Goal: Complete application form

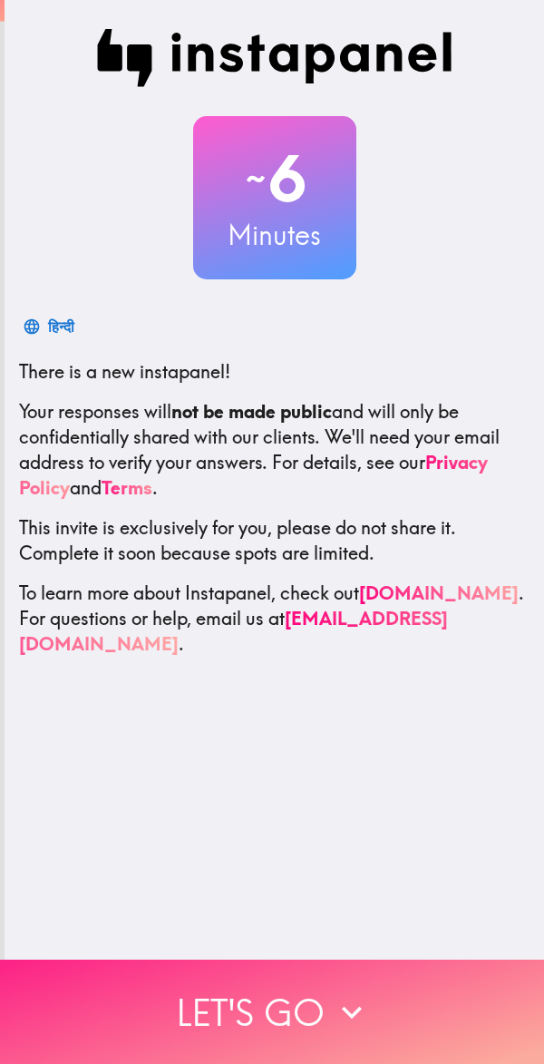
click at [361, 992] on icon "button" at bounding box center [352, 1012] width 40 height 40
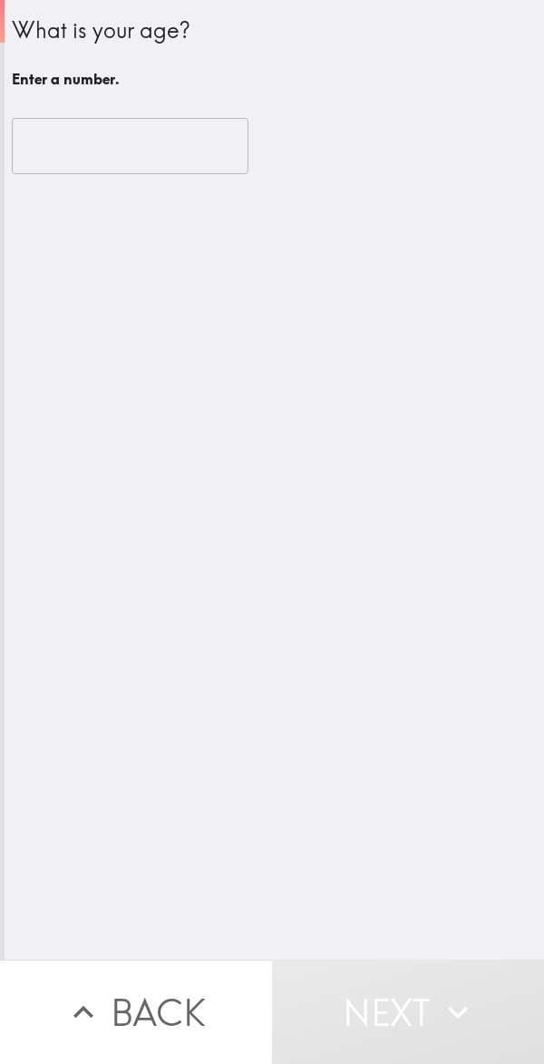
click at [161, 137] on input "number" at bounding box center [130, 146] width 237 height 56
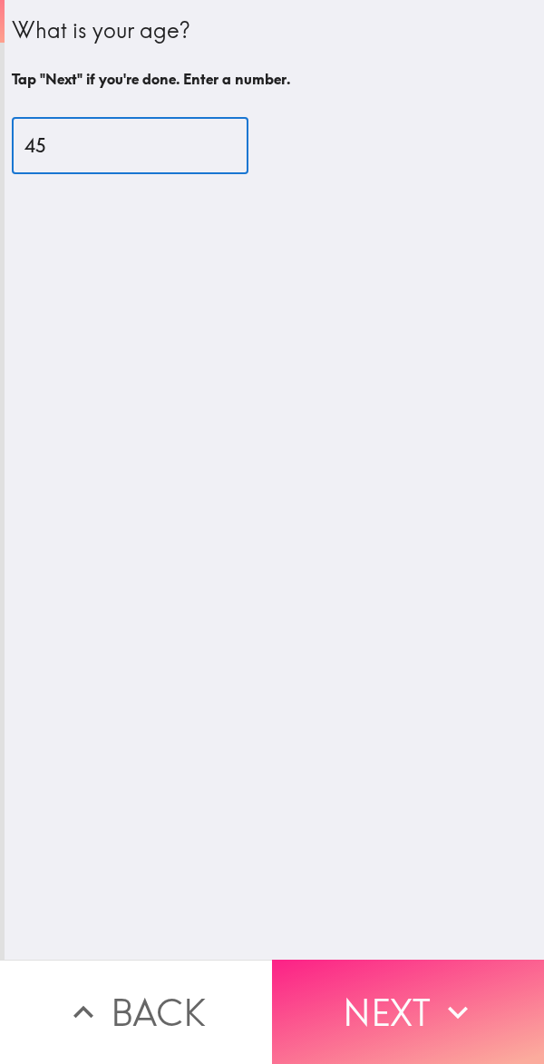
type input "45"
click at [389, 985] on button "Next" at bounding box center [408, 1011] width 272 height 104
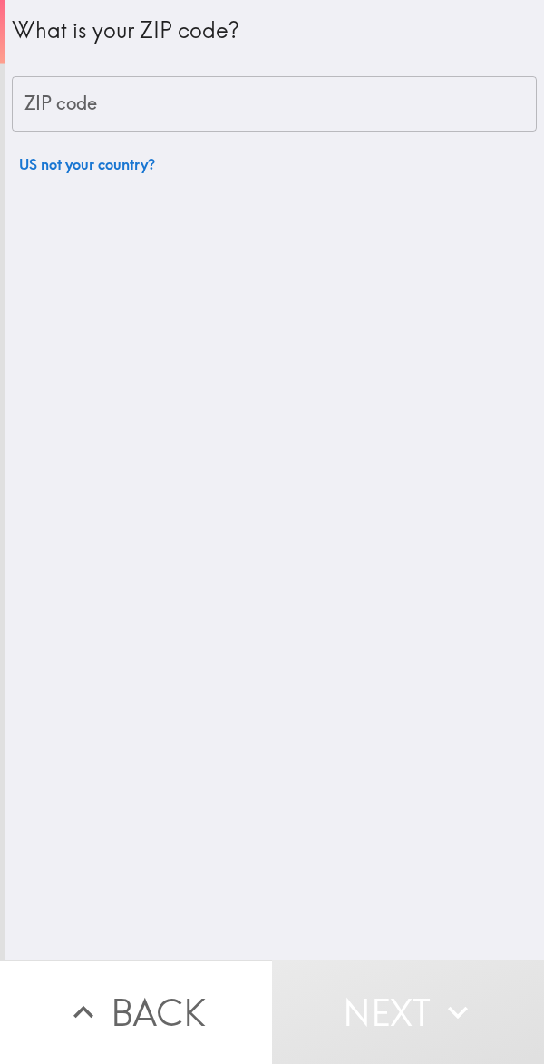
click at [341, 97] on input "ZIP code" at bounding box center [274, 104] width 525 height 56
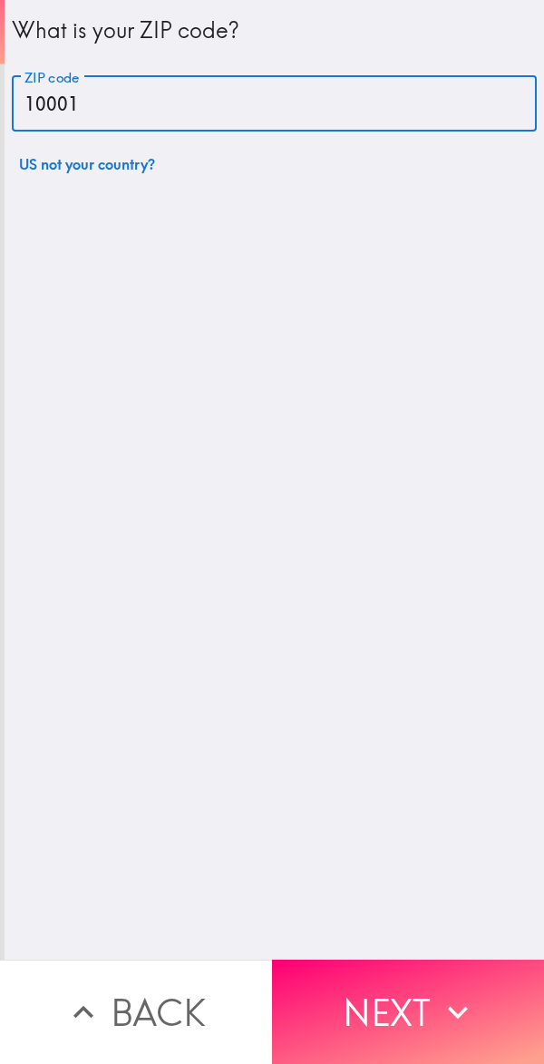
type input "10001"
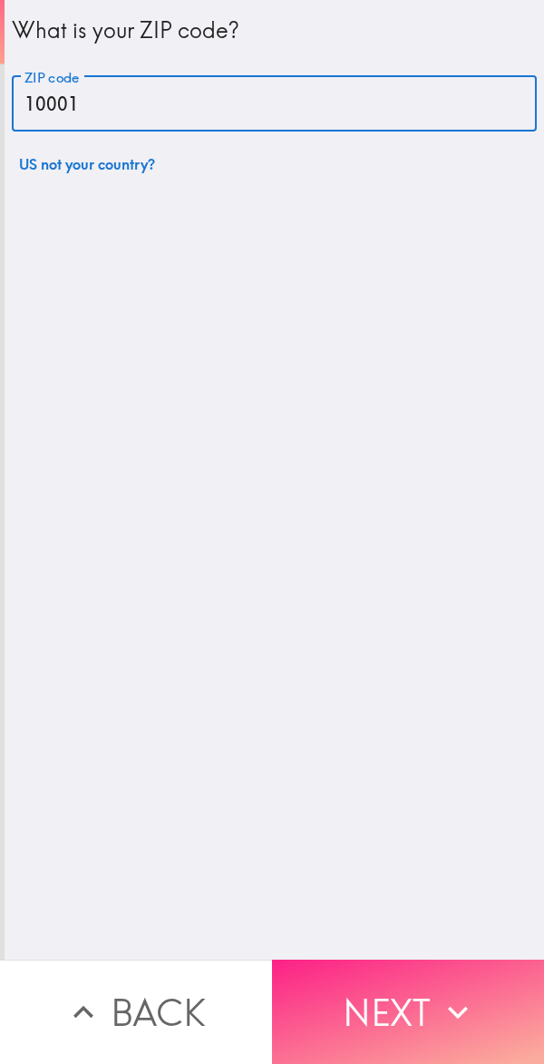
click at [415, 995] on button "Next" at bounding box center [408, 1011] width 272 height 104
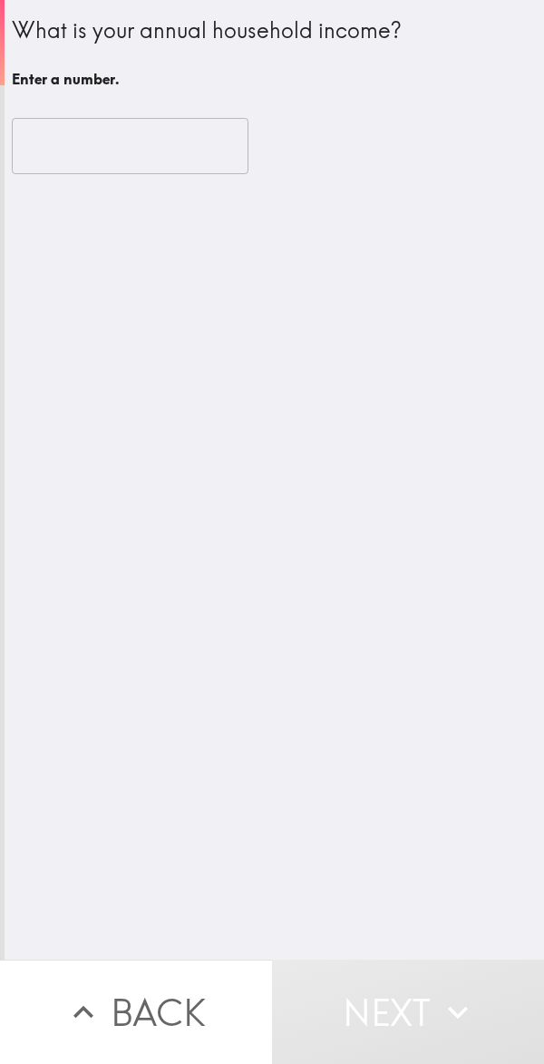
click at [188, 146] on input "number" at bounding box center [130, 146] width 237 height 56
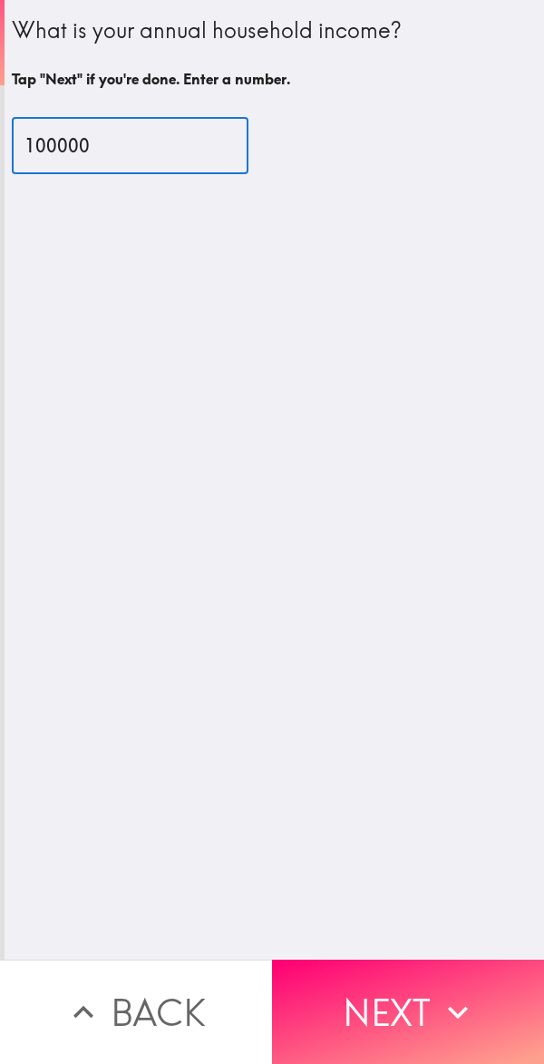
type input "100000"
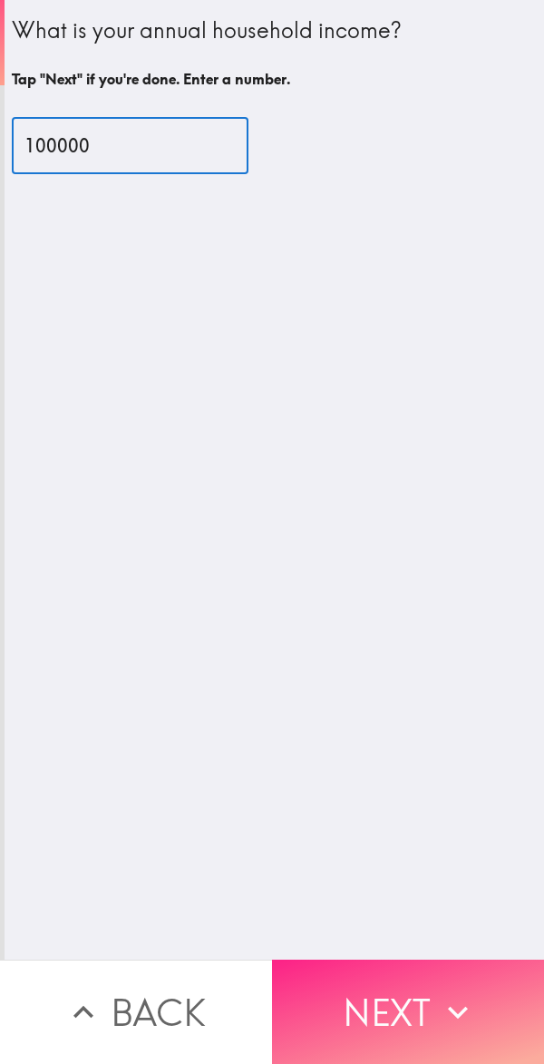
click at [410, 982] on button "Next" at bounding box center [408, 1011] width 272 height 104
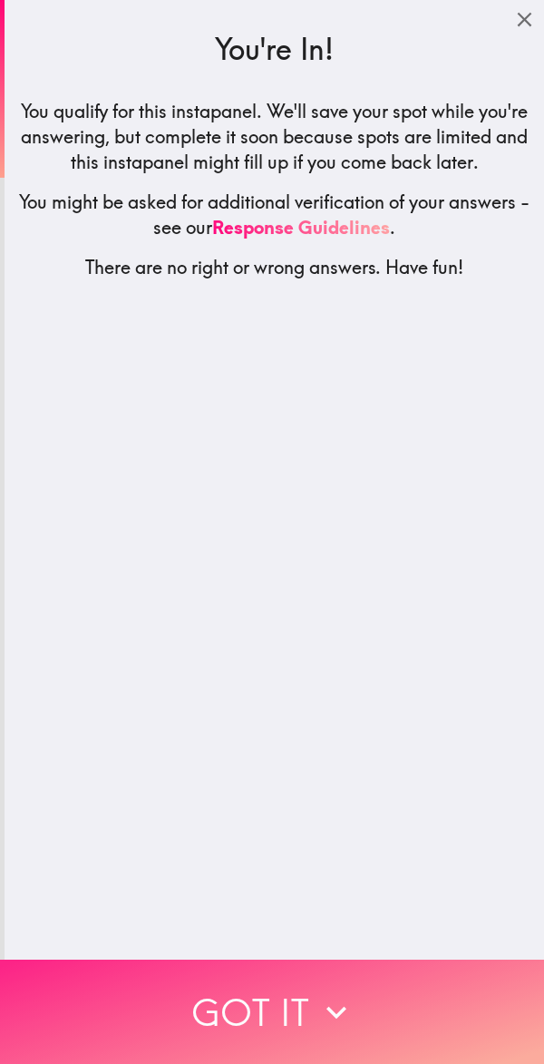
click at [362, 986] on button "Got it" at bounding box center [272, 1011] width 544 height 104
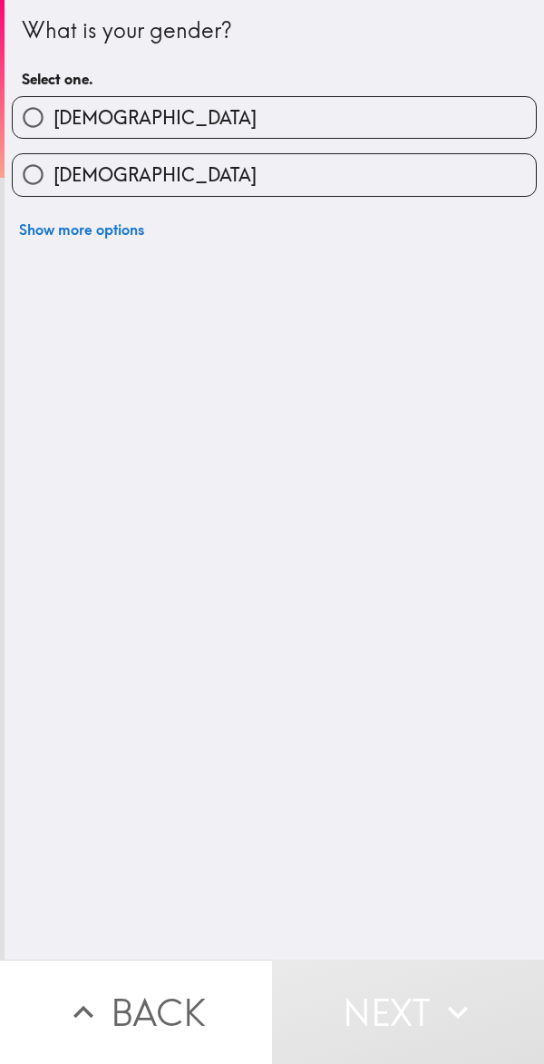
click at [287, 107] on label "[DEMOGRAPHIC_DATA]" at bounding box center [274, 117] width 523 height 41
click at [54, 107] on input "[DEMOGRAPHIC_DATA]" at bounding box center [33, 117] width 41 height 41
radio input "true"
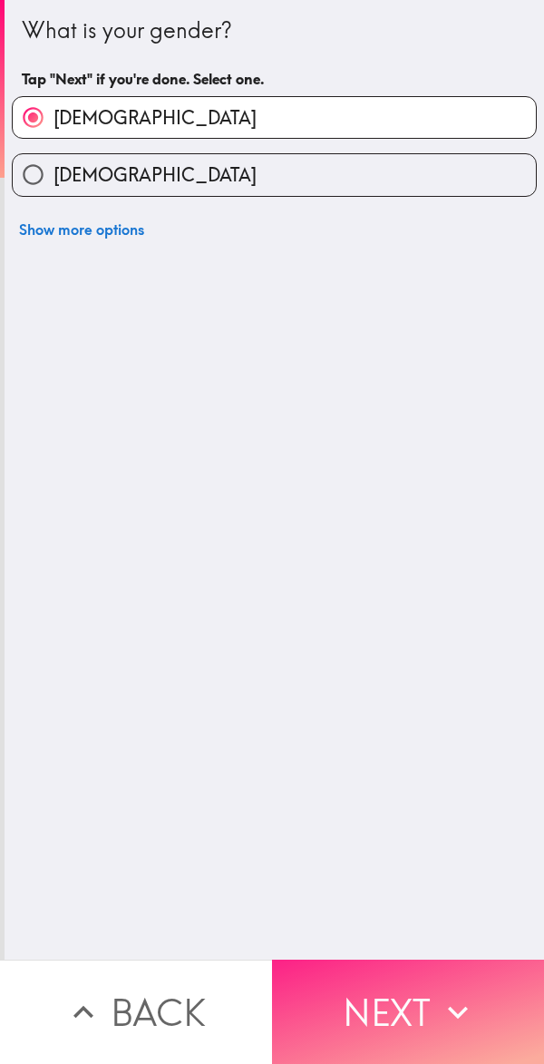
click at [423, 984] on button "Next" at bounding box center [408, 1011] width 272 height 104
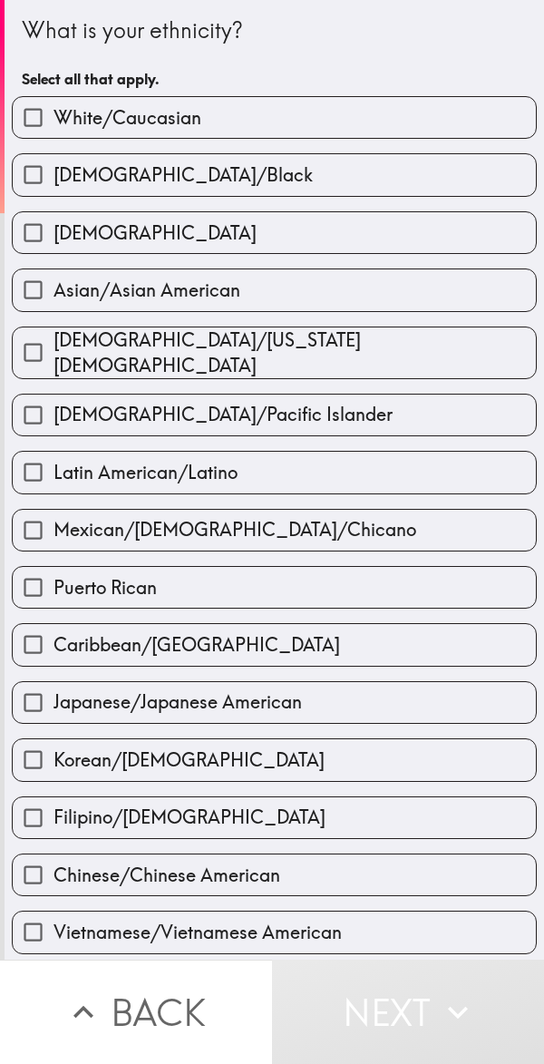
click at [248, 103] on label "White/Caucasian" at bounding box center [274, 117] width 523 height 41
click at [54, 103] on input "White/Caucasian" at bounding box center [33, 117] width 41 height 41
checkbox input "true"
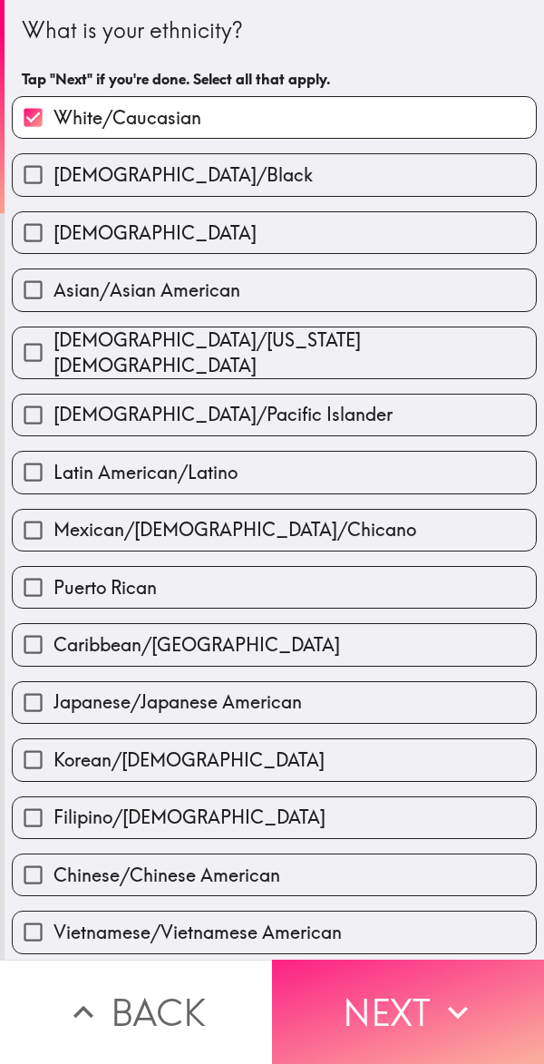
click at [428, 995] on button "Next" at bounding box center [408, 1011] width 272 height 104
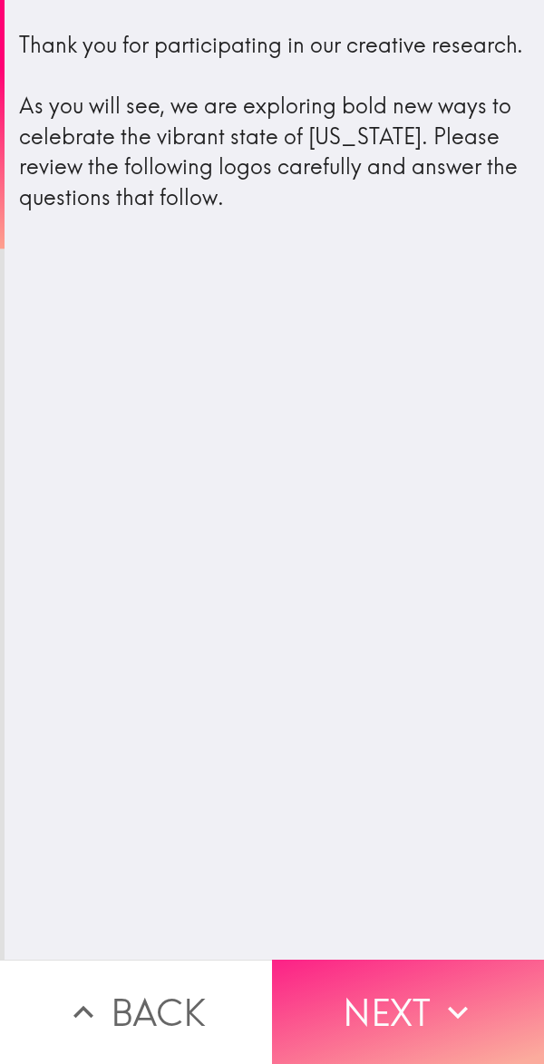
click at [384, 981] on button "Next" at bounding box center [408, 1011] width 272 height 104
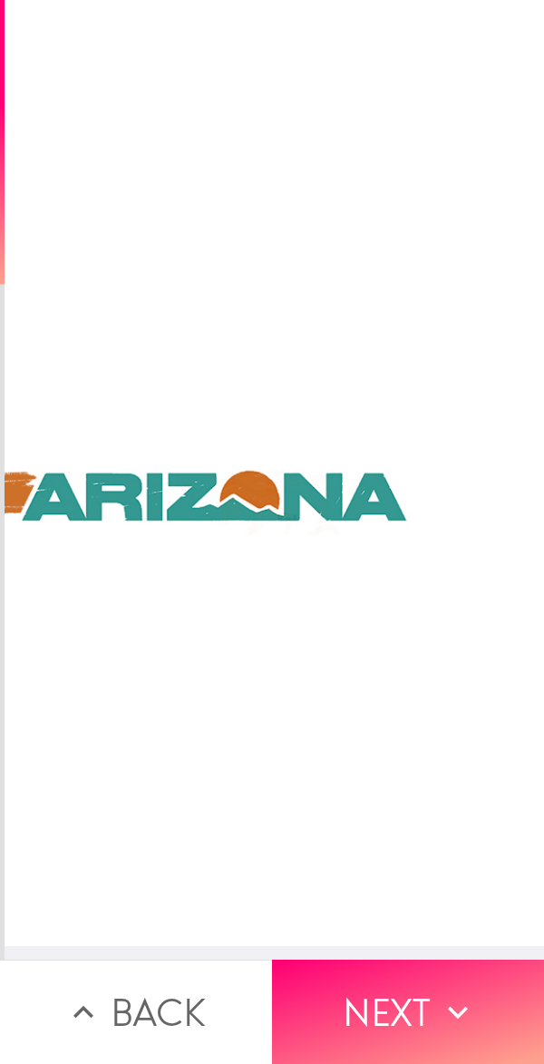
scroll to position [0, 7]
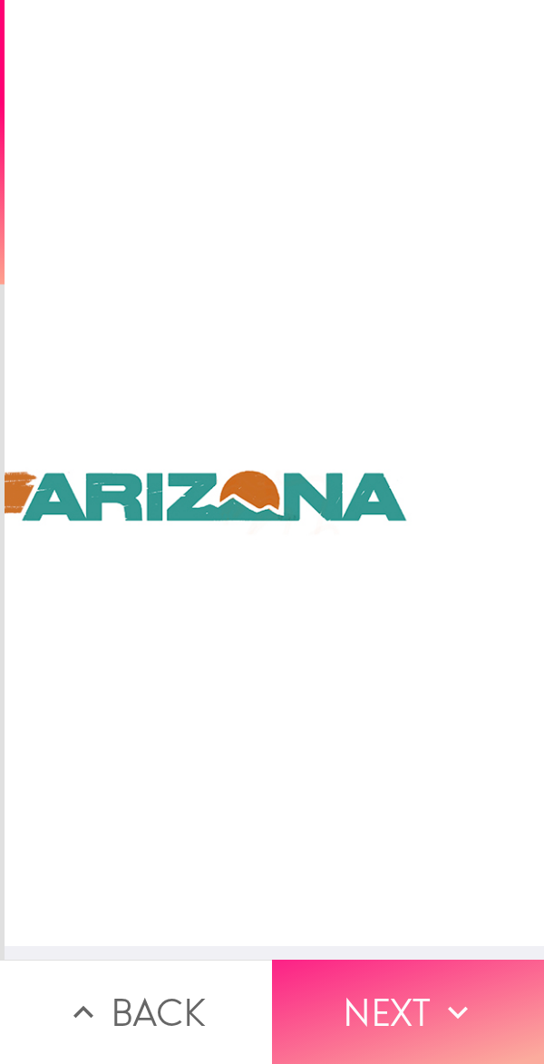
click at [408, 988] on button "Next" at bounding box center [408, 1011] width 272 height 104
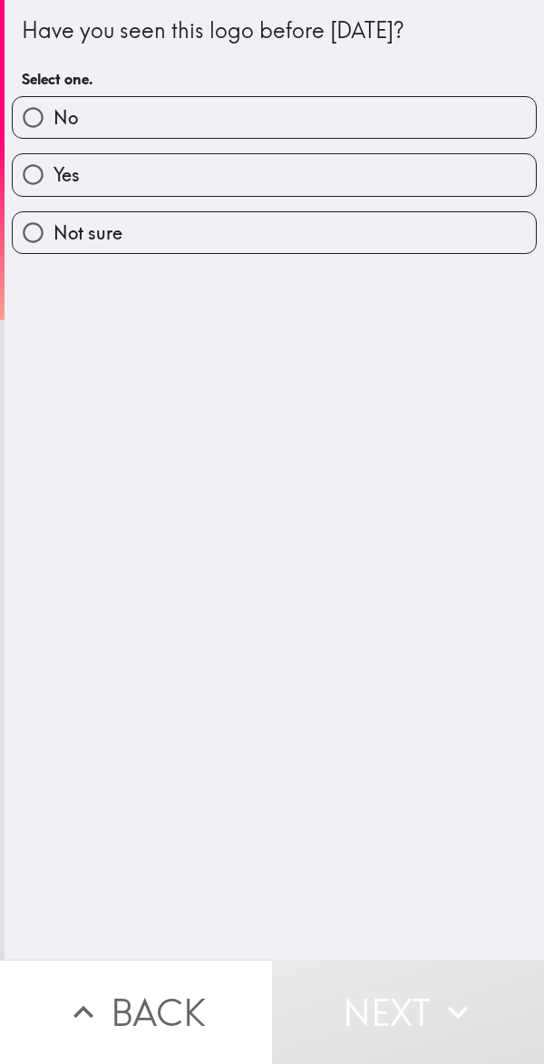
click at [273, 164] on label "Yes" at bounding box center [274, 174] width 523 height 41
click at [54, 164] on input "Yes" at bounding box center [33, 174] width 41 height 41
radio input "true"
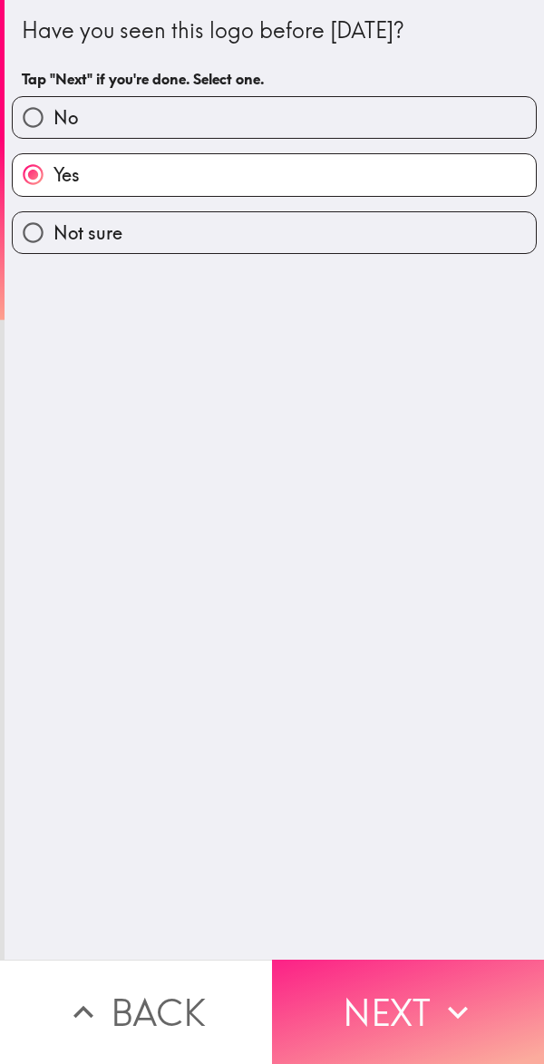
click at [400, 984] on button "Next" at bounding box center [408, 1011] width 272 height 104
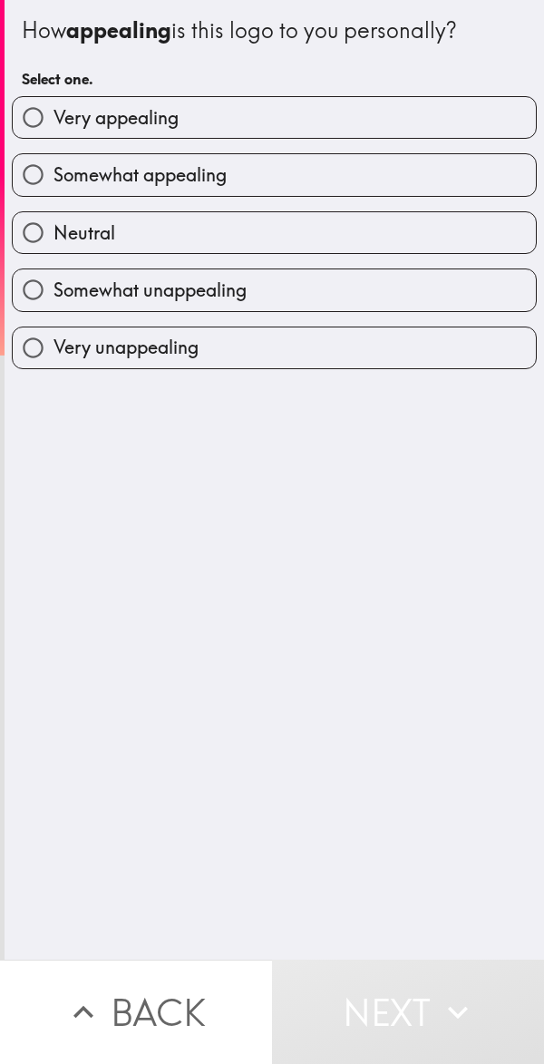
click at [297, 163] on label "Somewhat appealing" at bounding box center [274, 174] width 523 height 41
click at [54, 163] on input "Somewhat appealing" at bounding box center [33, 174] width 41 height 41
radio input "true"
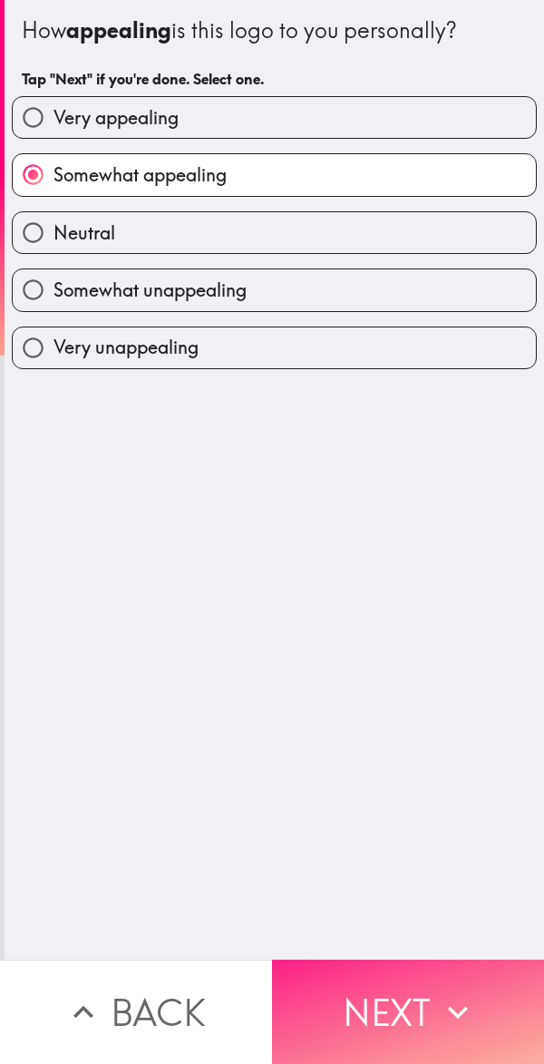
click at [396, 995] on button "Next" at bounding box center [408, 1011] width 272 height 104
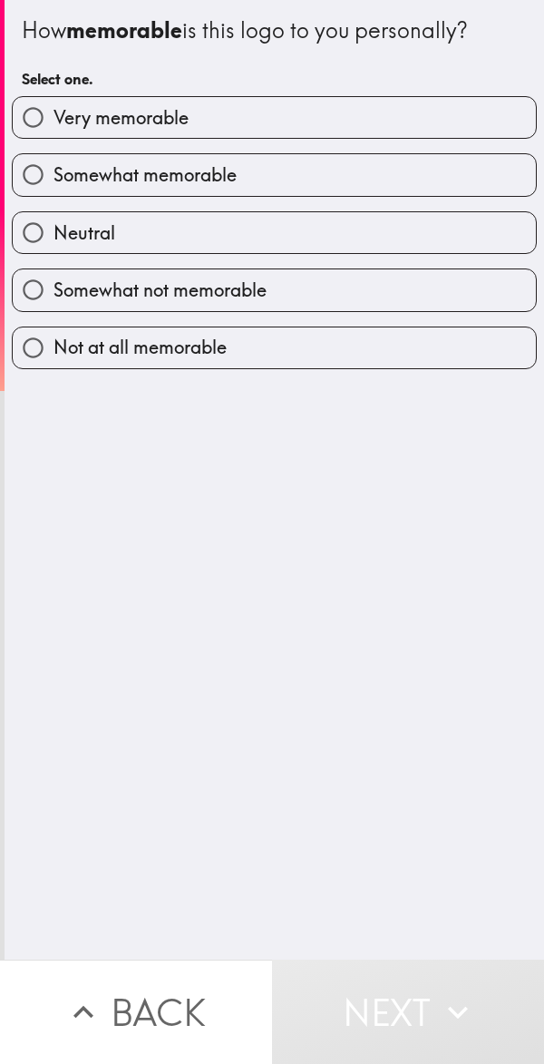
click at [293, 180] on label "Somewhat memorable" at bounding box center [274, 174] width 523 height 41
click at [54, 180] on input "Somewhat memorable" at bounding box center [33, 174] width 41 height 41
radio input "true"
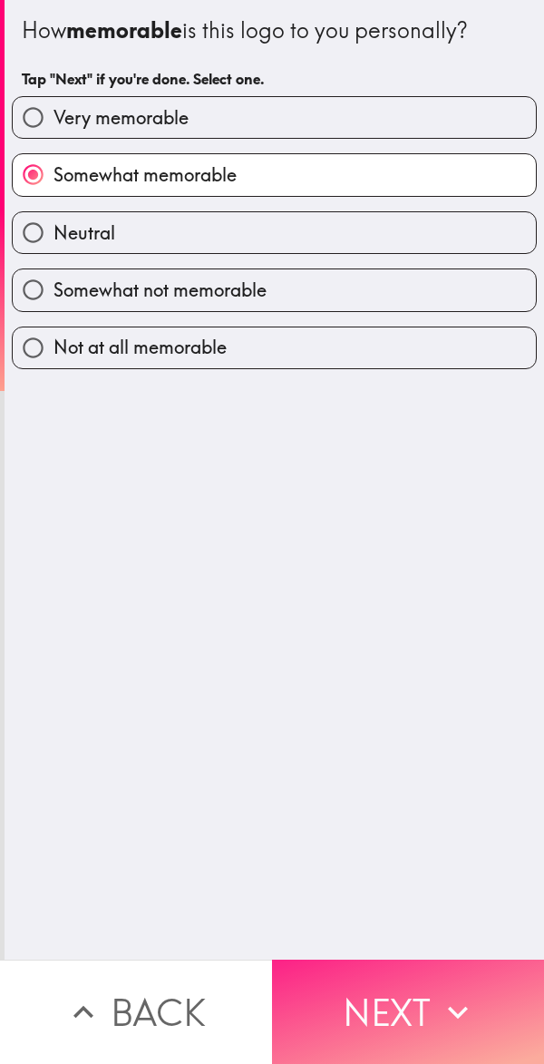
click at [438, 997] on icon "button" at bounding box center [458, 1012] width 40 height 40
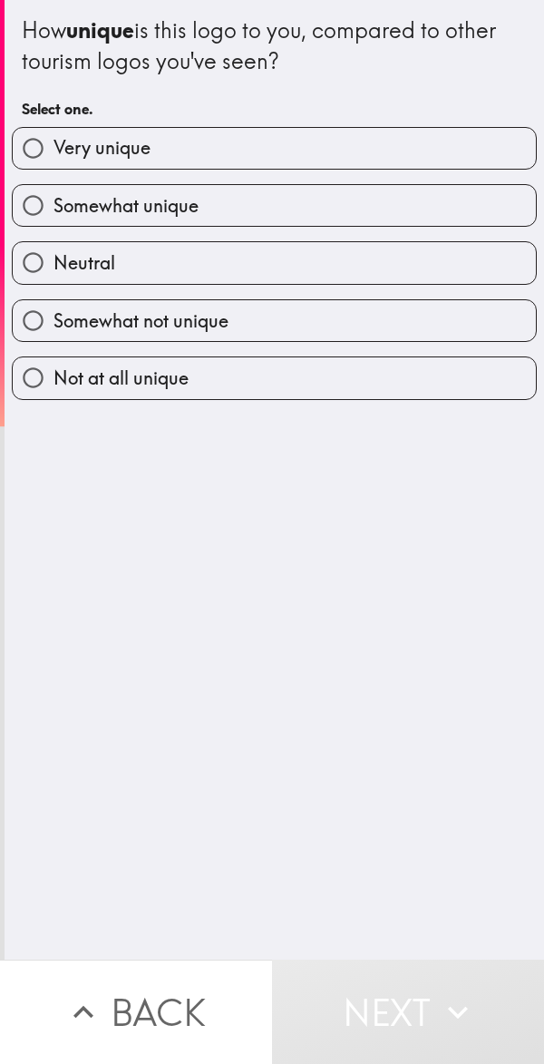
click at [316, 211] on label "Somewhat unique" at bounding box center [274, 205] width 523 height 41
click at [54, 211] on input "Somewhat unique" at bounding box center [33, 205] width 41 height 41
radio input "true"
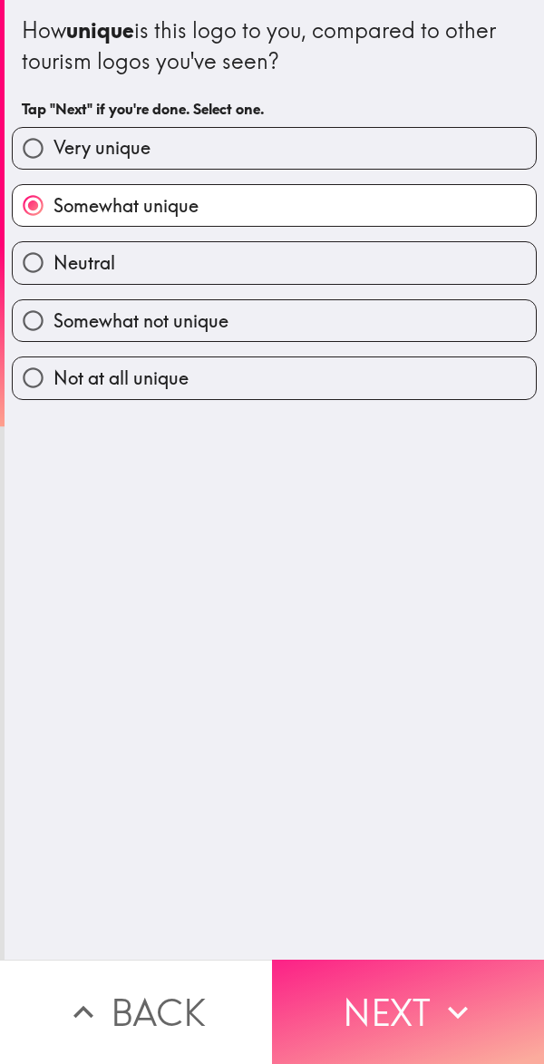
click at [411, 991] on button "Next" at bounding box center [408, 1011] width 272 height 104
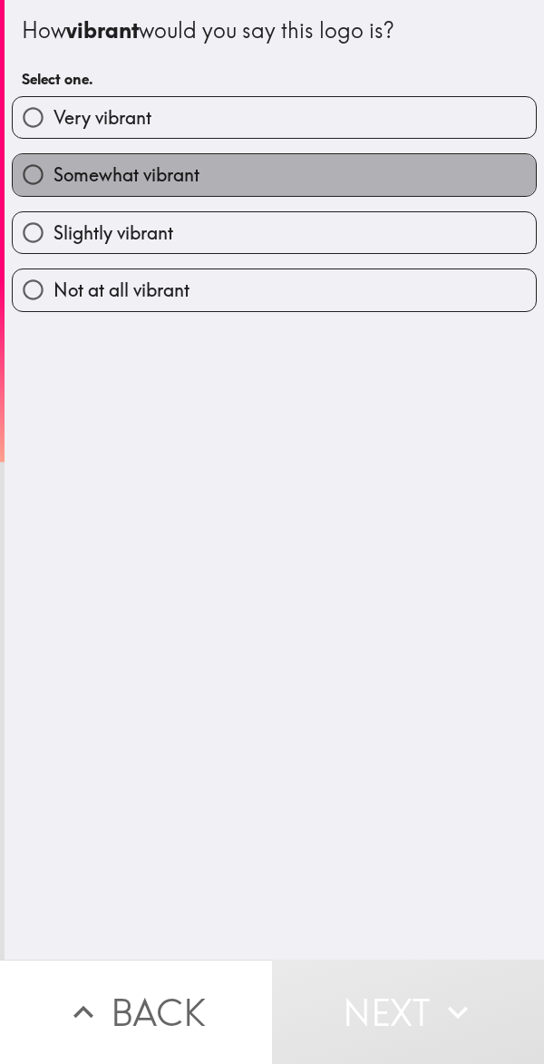
click at [314, 173] on label "Somewhat vibrant" at bounding box center [274, 174] width 523 height 41
click at [54, 173] on input "Somewhat vibrant" at bounding box center [33, 174] width 41 height 41
radio input "true"
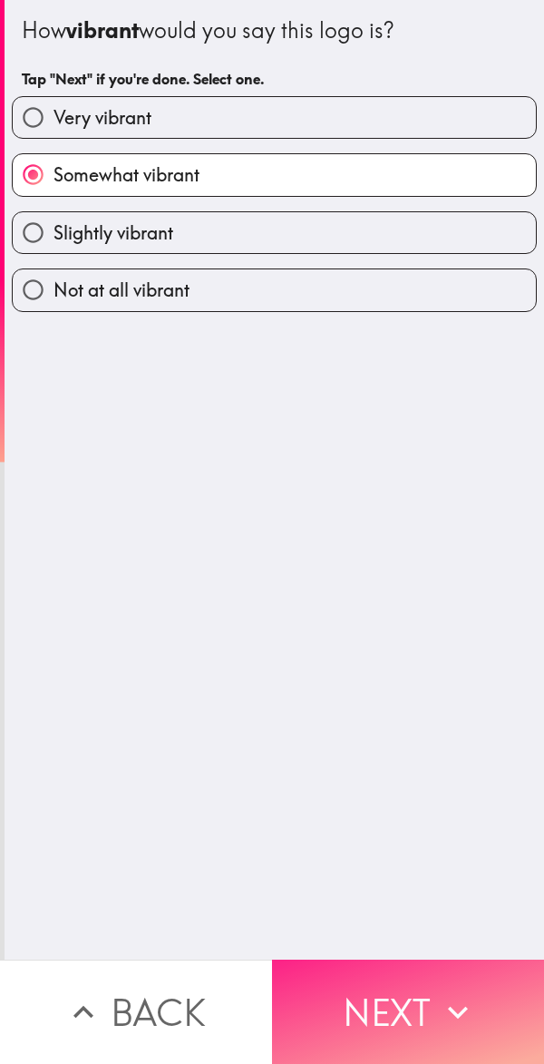
click at [420, 988] on button "Next" at bounding box center [408, 1011] width 272 height 104
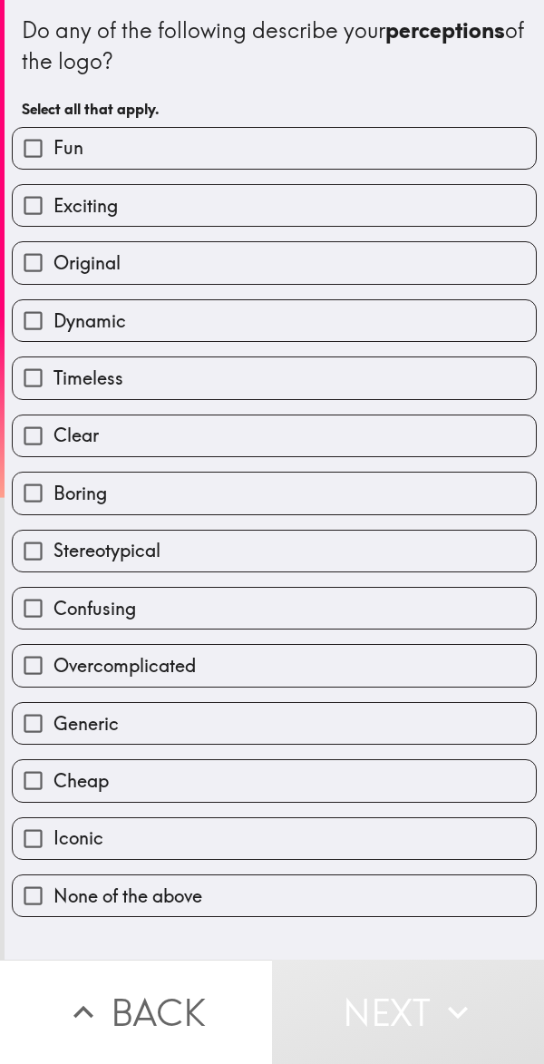
click at [287, 154] on label "Fun" at bounding box center [274, 148] width 523 height 41
click at [54, 154] on input "Fun" at bounding box center [33, 148] width 41 height 41
checkbox input "true"
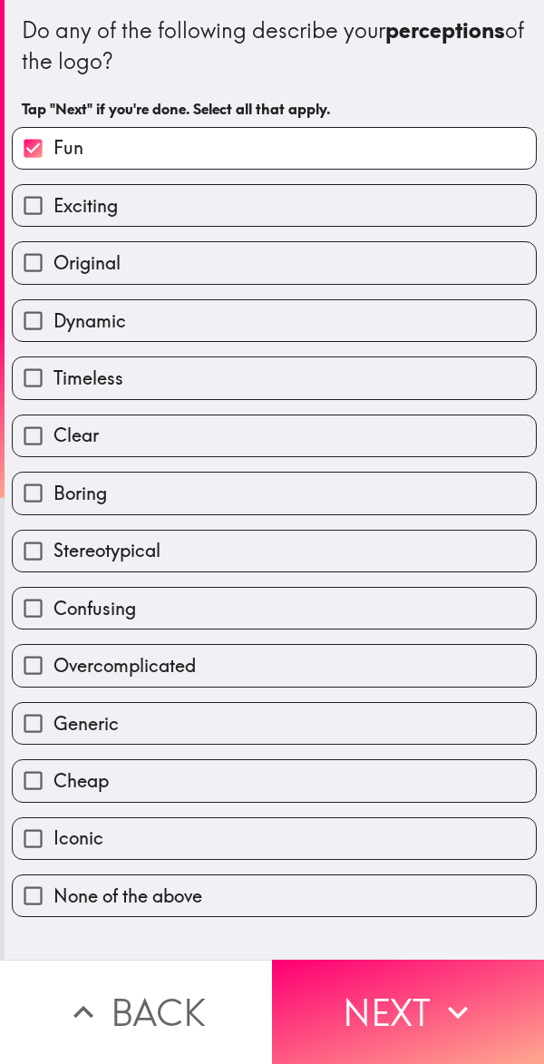
click at [284, 203] on label "Exciting" at bounding box center [274, 205] width 523 height 41
click at [54, 203] on input "Exciting" at bounding box center [33, 205] width 41 height 41
checkbox input "true"
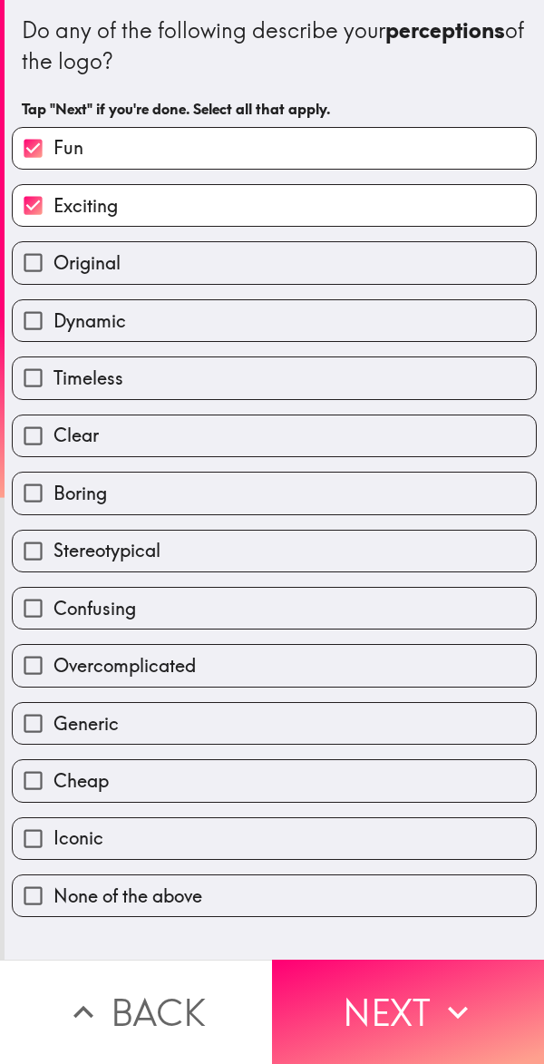
click at [277, 846] on label "Iconic" at bounding box center [274, 838] width 523 height 41
click at [54, 846] on input "Iconic" at bounding box center [33, 838] width 41 height 41
checkbox input "true"
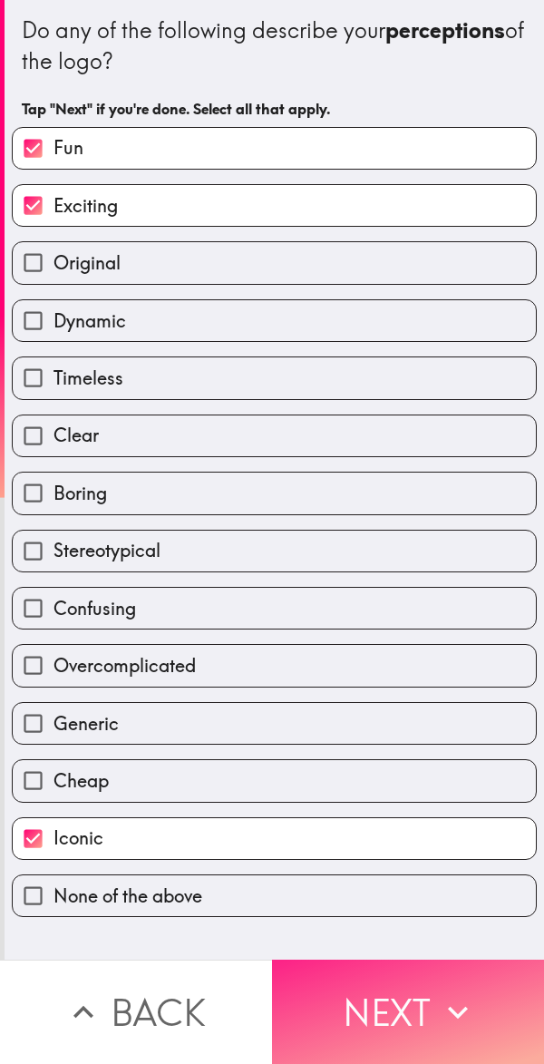
click at [373, 990] on button "Next" at bounding box center [408, 1011] width 272 height 104
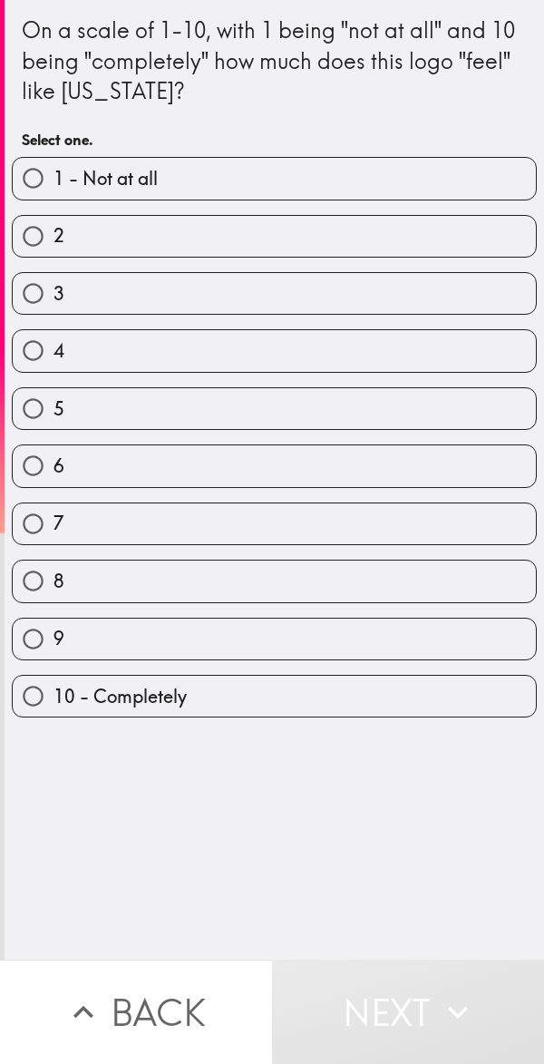
click at [279, 621] on label "9" at bounding box center [274, 638] width 523 height 41
click at [54, 621] on input "9" at bounding box center [33, 638] width 41 height 41
radio input "true"
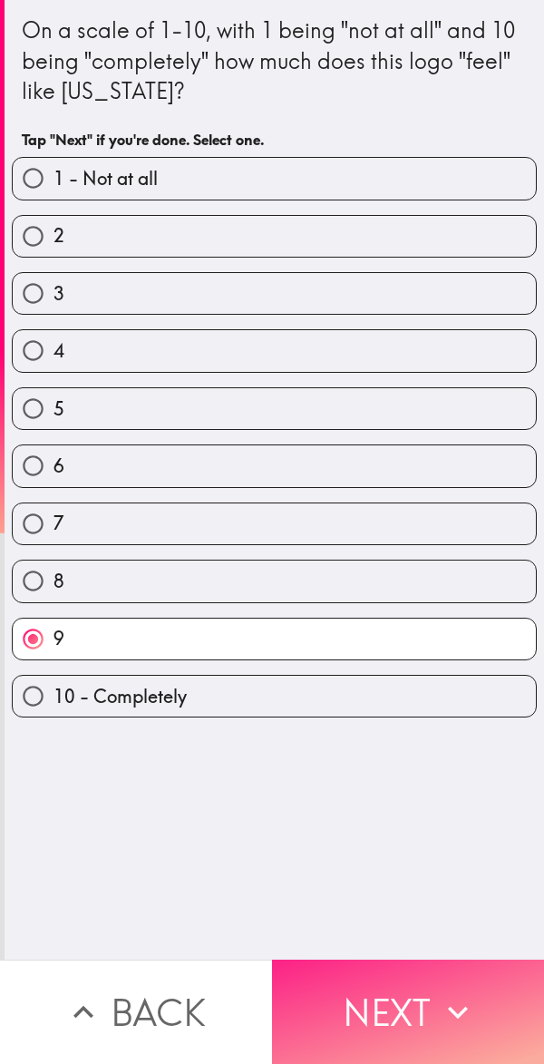
click at [383, 999] on button "Next" at bounding box center [408, 1011] width 272 height 104
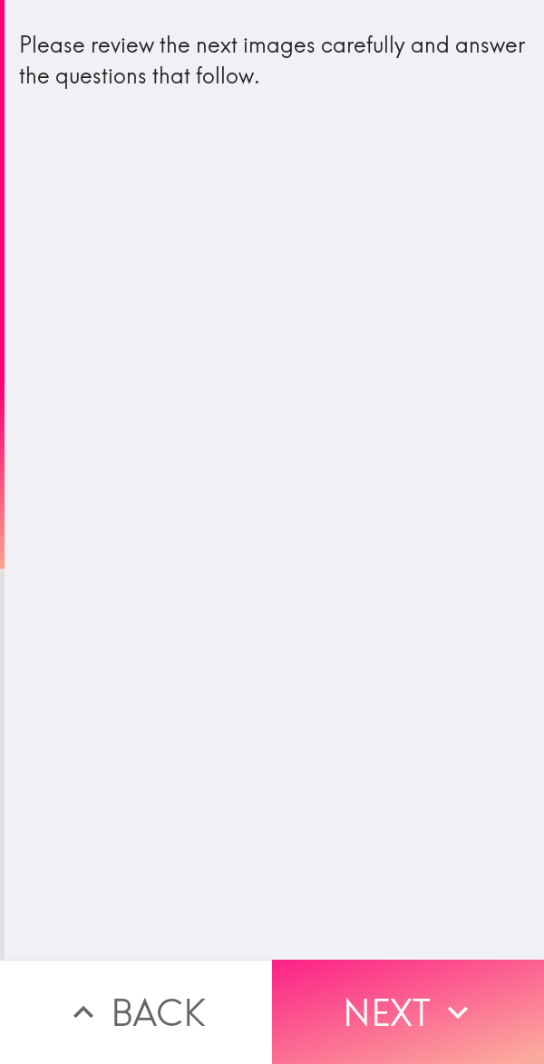
click at [414, 991] on button "Next" at bounding box center [408, 1011] width 272 height 104
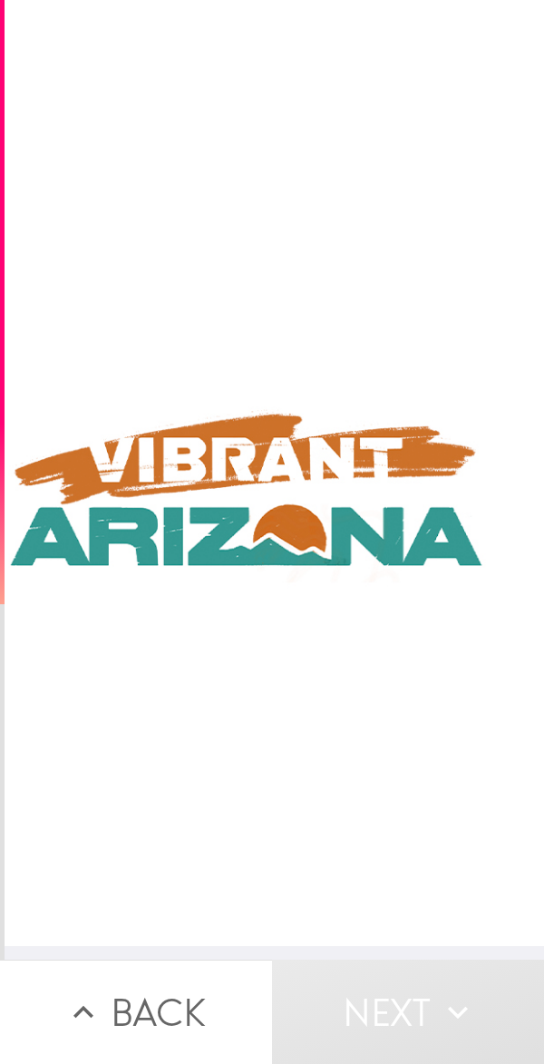
scroll to position [14, 113]
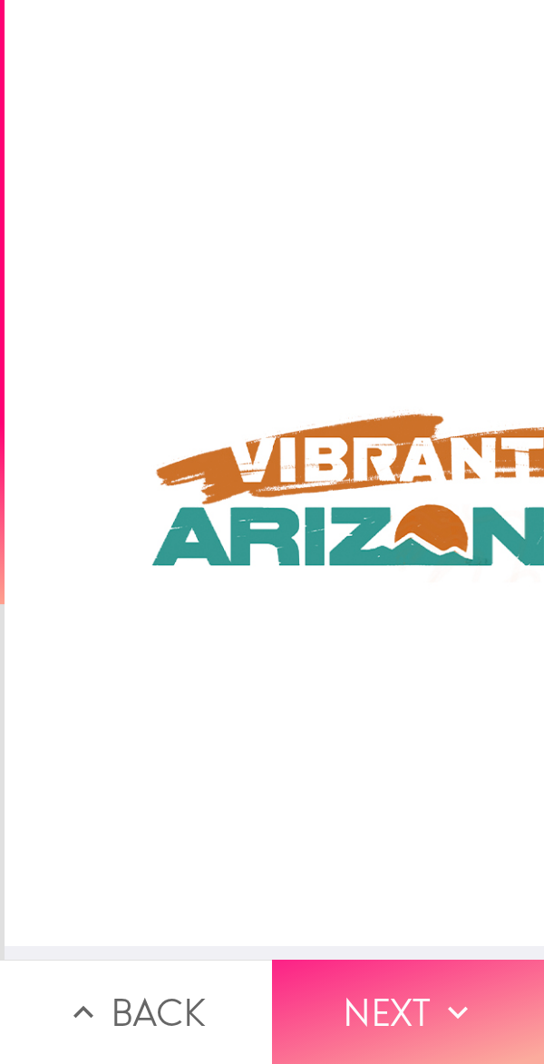
click at [414, 986] on button "Next" at bounding box center [408, 1011] width 272 height 104
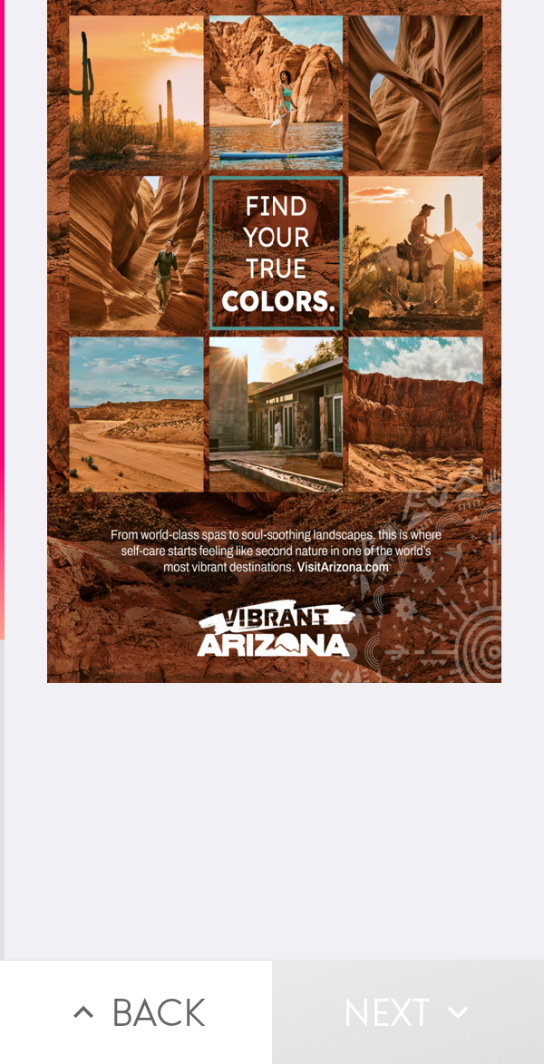
click at [151, 423] on div at bounding box center [274, 341] width 454 height 683
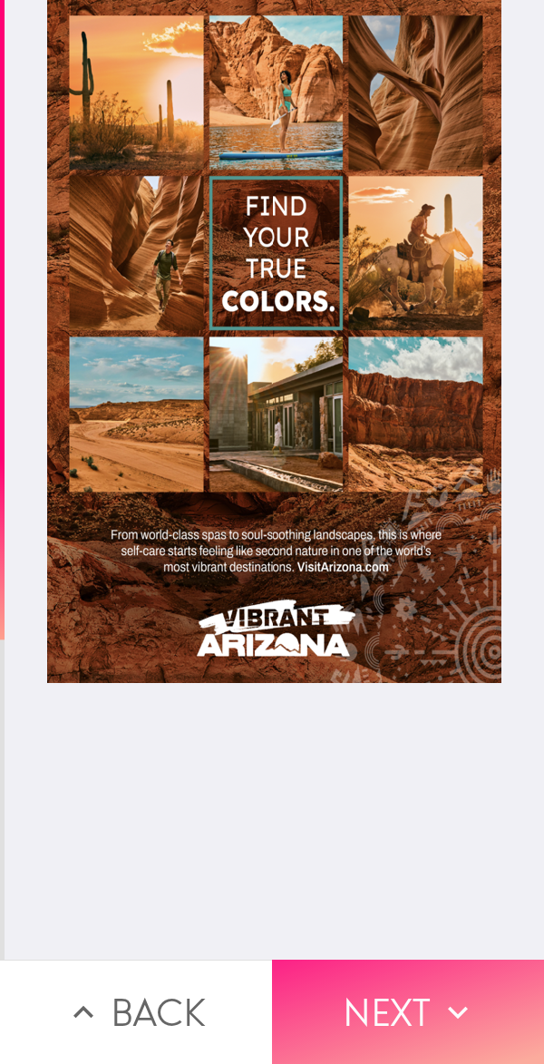
click at [415, 978] on button "Next" at bounding box center [408, 1011] width 272 height 104
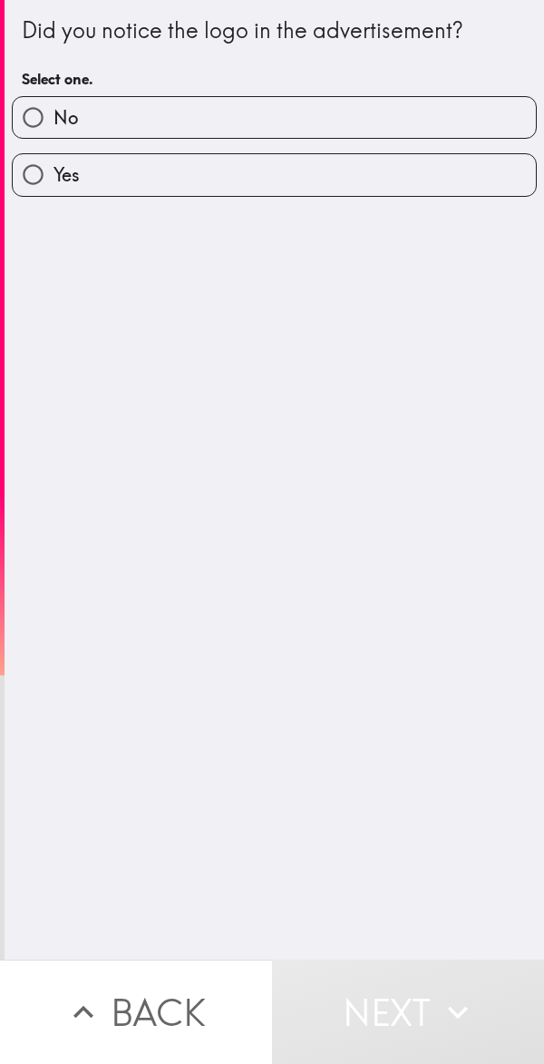
click at [385, 158] on label "Yes" at bounding box center [274, 174] width 523 height 41
click at [54, 158] on input "Yes" at bounding box center [33, 174] width 41 height 41
radio input "true"
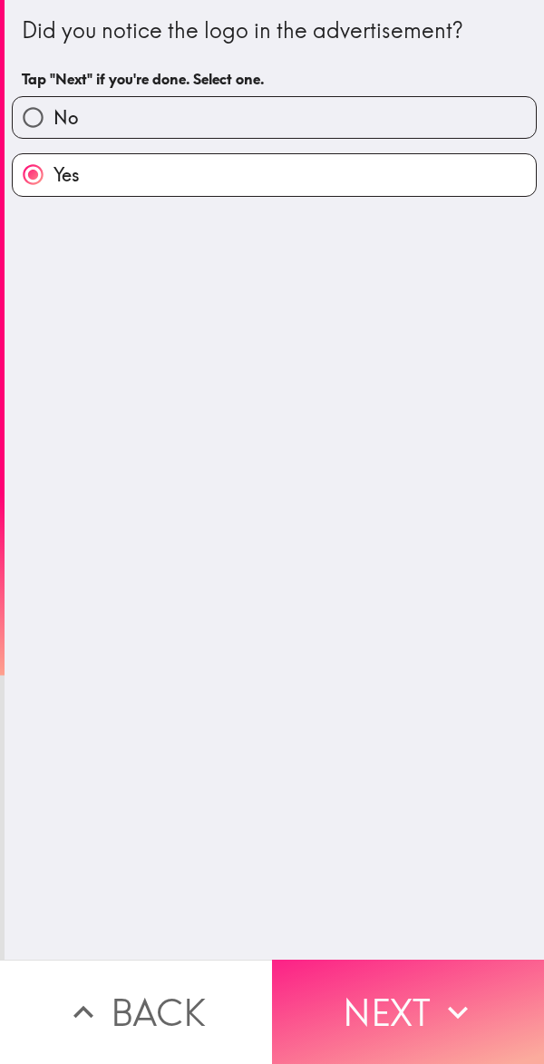
click at [402, 997] on button "Next" at bounding box center [408, 1011] width 272 height 104
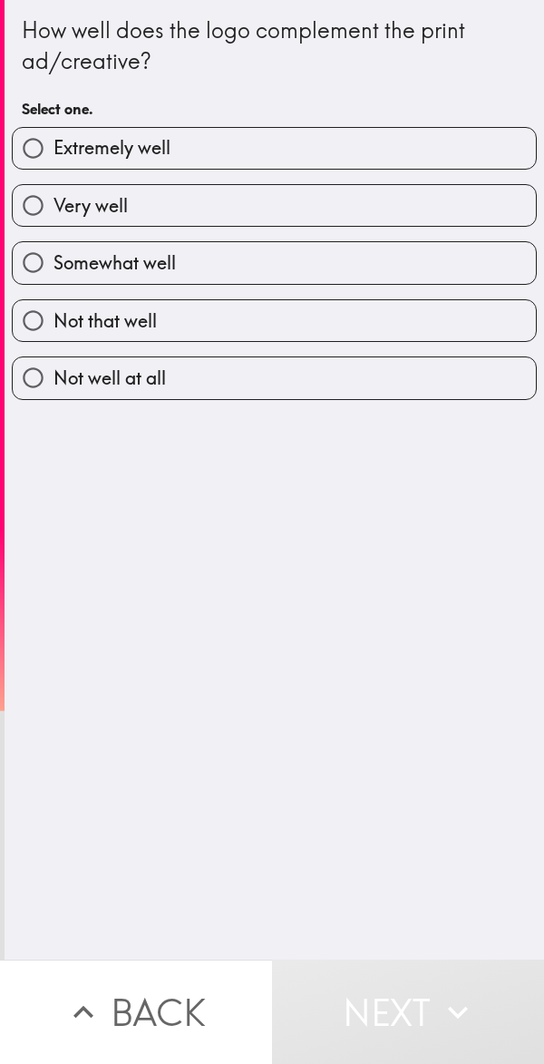
click at [268, 187] on label "Very well" at bounding box center [274, 205] width 523 height 41
click at [54, 187] on input "Very well" at bounding box center [33, 205] width 41 height 41
radio input "true"
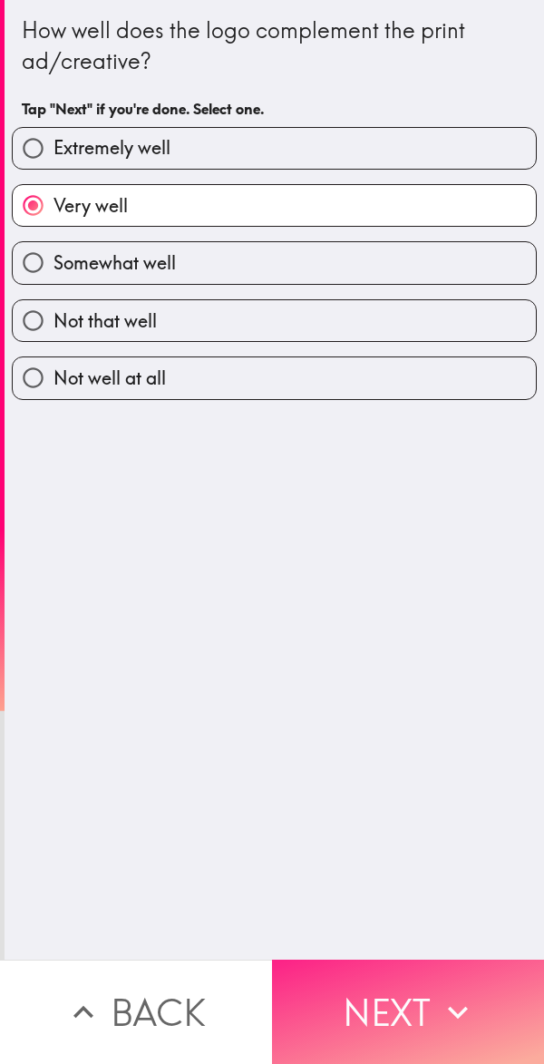
click at [408, 988] on button "Next" at bounding box center [408, 1011] width 272 height 104
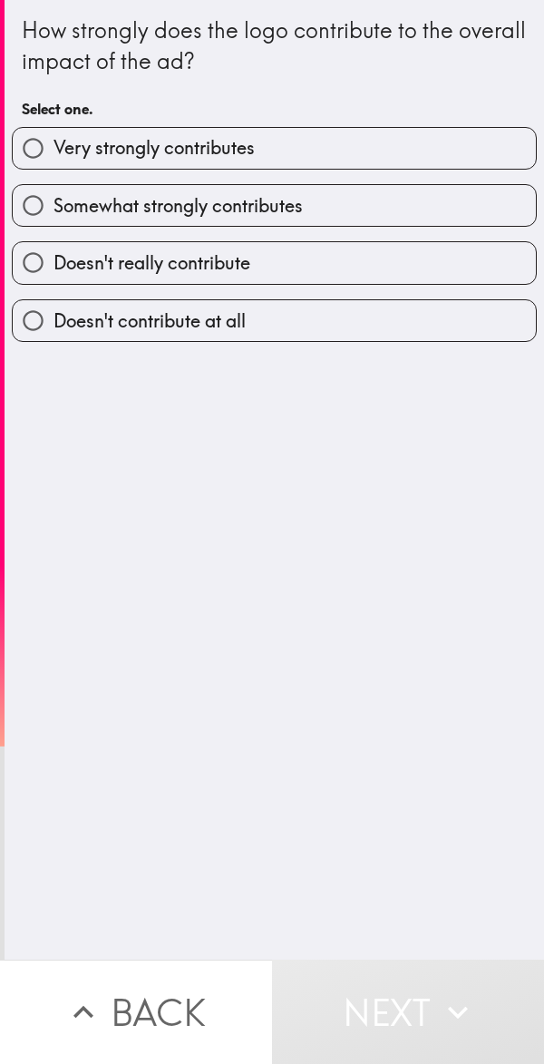
click at [394, 189] on label "Somewhat strongly contributes" at bounding box center [274, 205] width 523 height 41
click at [54, 189] on input "Somewhat strongly contributes" at bounding box center [33, 205] width 41 height 41
radio input "true"
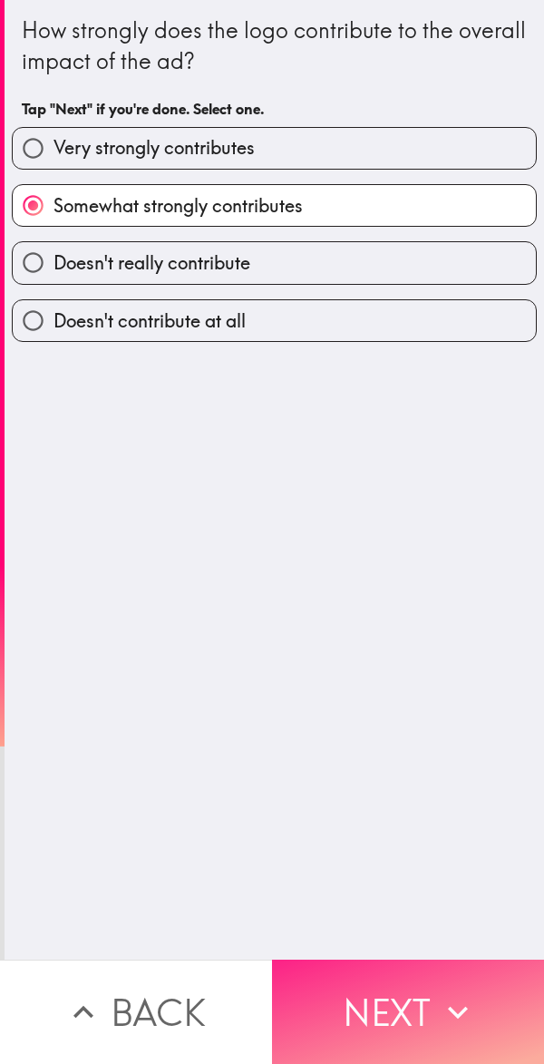
click at [441, 992] on icon "button" at bounding box center [458, 1012] width 40 height 40
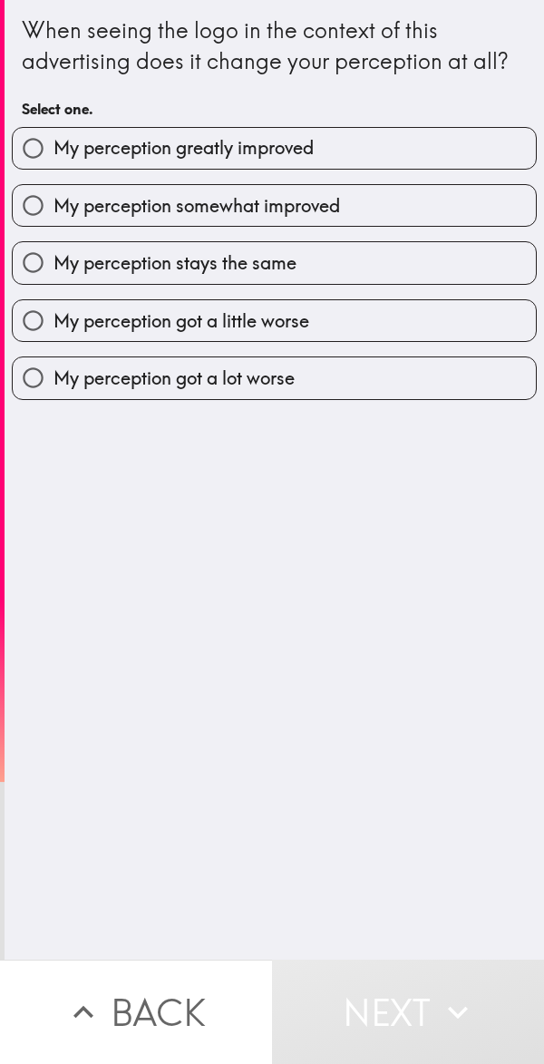
click at [365, 215] on label "My perception somewhat improved" at bounding box center [274, 205] width 523 height 41
click at [54, 215] on input "My perception somewhat improved" at bounding box center [33, 205] width 41 height 41
radio input "true"
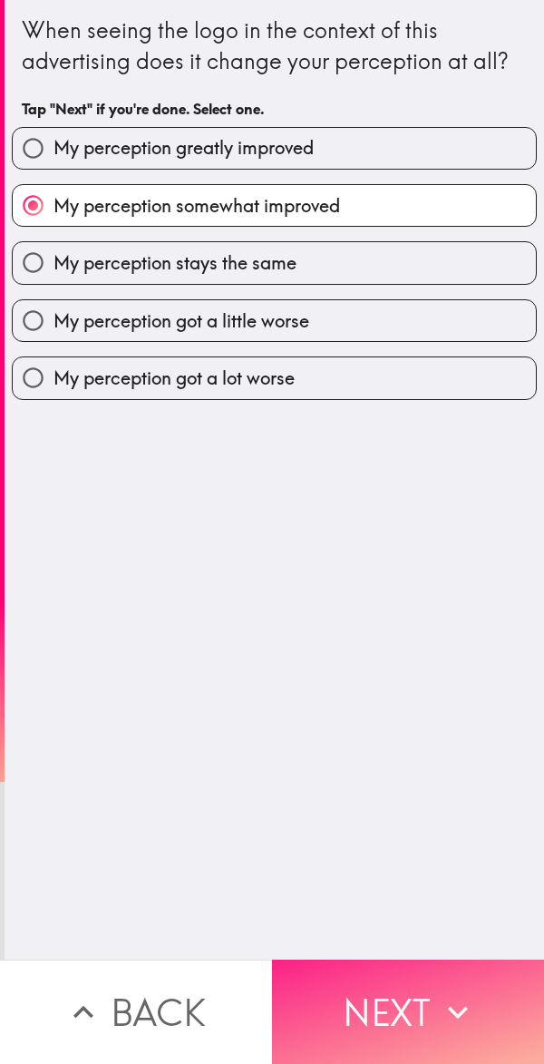
click at [438, 992] on icon "button" at bounding box center [458, 1012] width 40 height 40
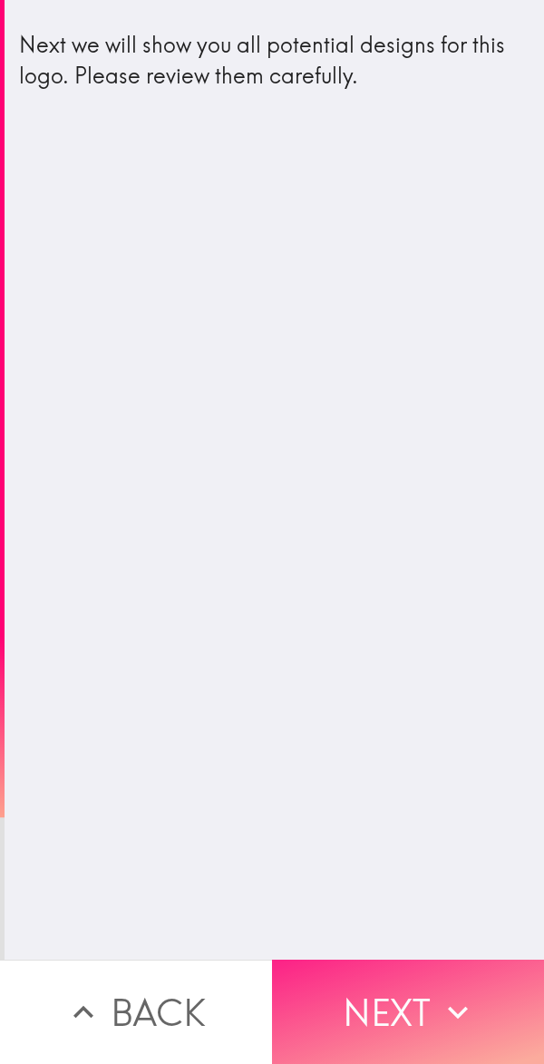
click at [438, 997] on icon "button" at bounding box center [458, 1012] width 40 height 40
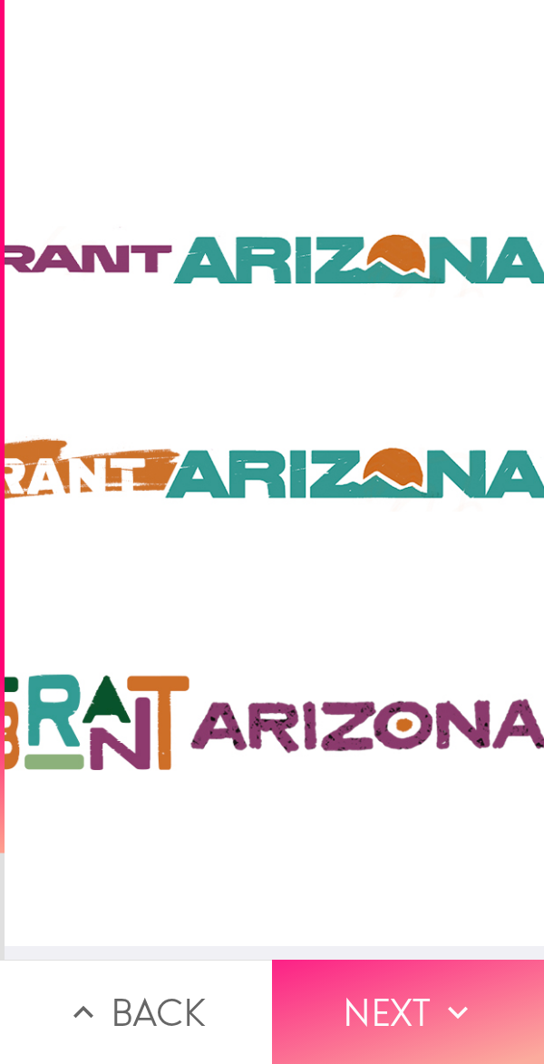
scroll to position [14, 1169]
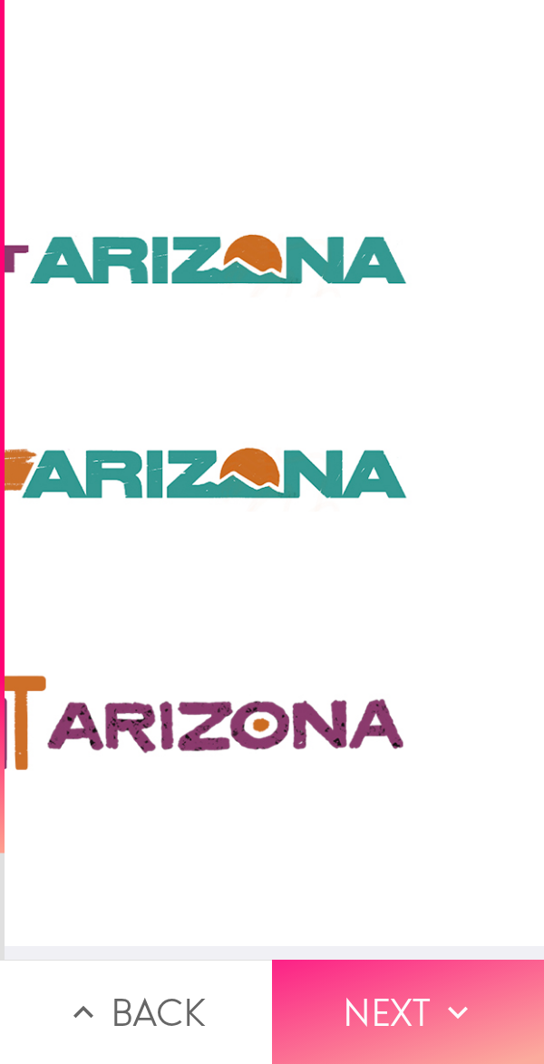
click at [410, 997] on button "Next" at bounding box center [408, 1011] width 272 height 104
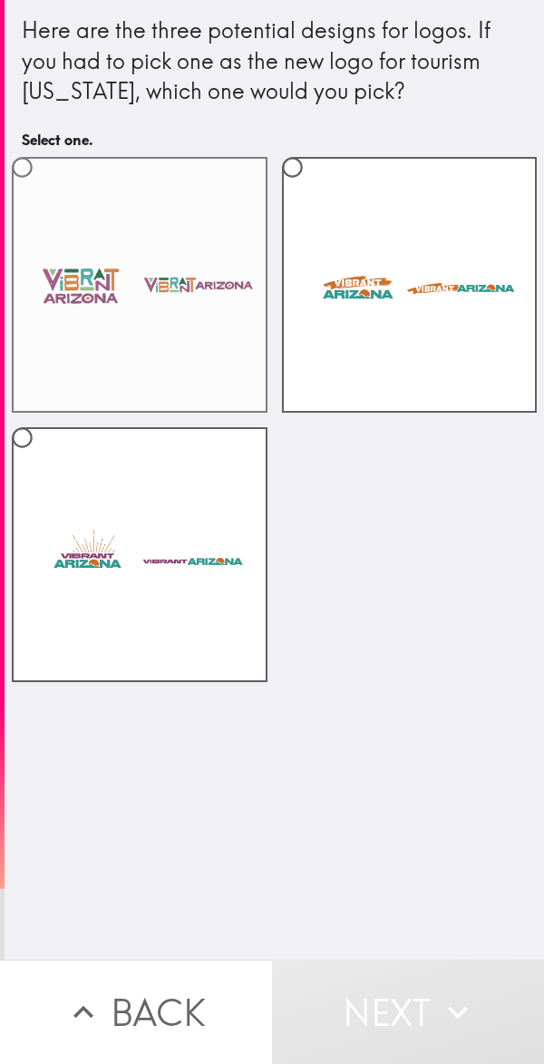
click at [136, 321] on label at bounding box center [140, 285] width 256 height 256
click at [43, 188] on input "radio" at bounding box center [22, 167] width 41 height 41
radio input "true"
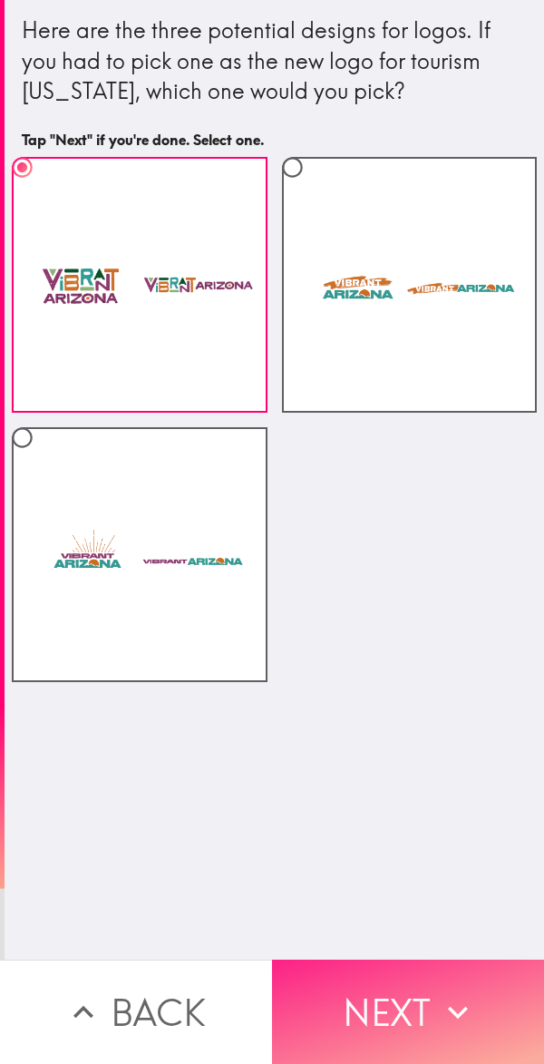
click at [418, 986] on button "Next" at bounding box center [408, 1011] width 272 height 104
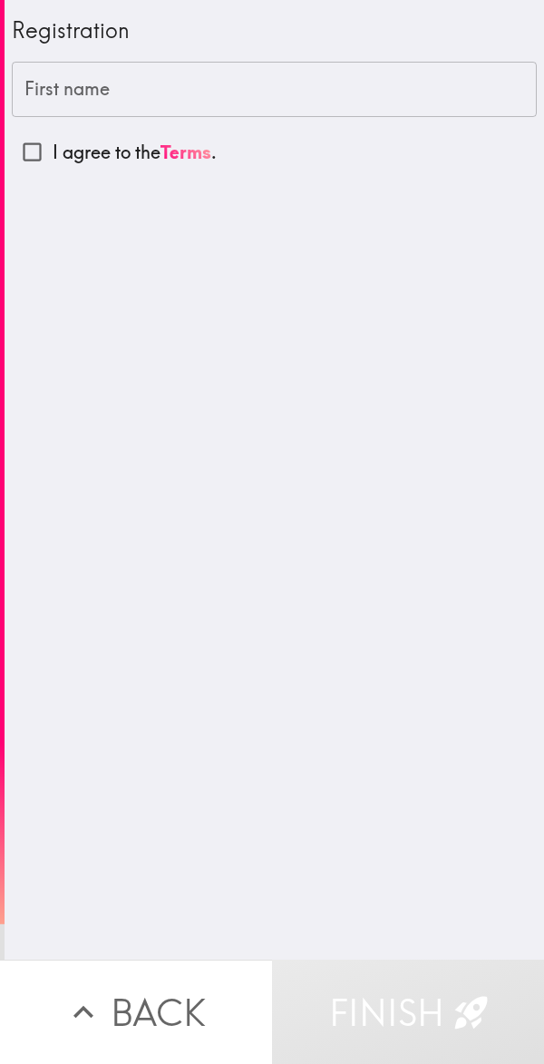
click at [265, 91] on input "First name" at bounding box center [274, 90] width 525 height 56
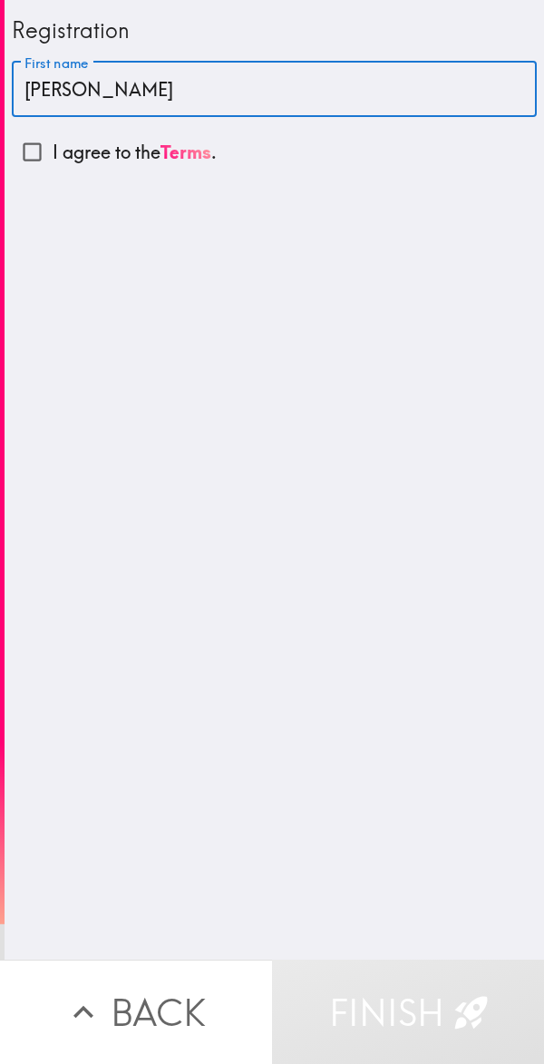
type input "[PERSON_NAME]"
click at [30, 153] on input "I agree to the Terms ." at bounding box center [32, 151] width 41 height 41
checkbox input "true"
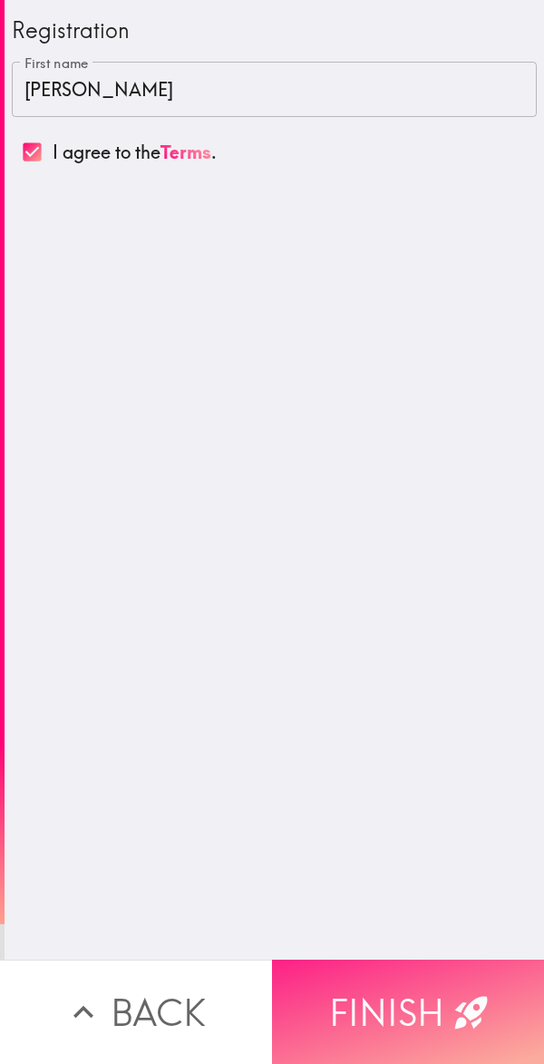
click at [442, 984] on button "Finish" at bounding box center [408, 1011] width 272 height 104
